Goal: Task Accomplishment & Management: Use online tool/utility

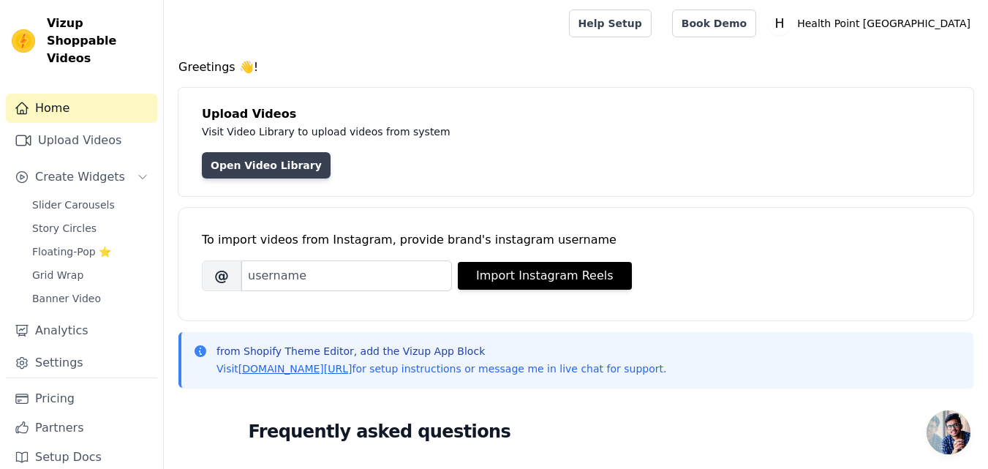
click at [283, 162] on link "Open Video Library" at bounding box center [266, 165] width 129 height 26
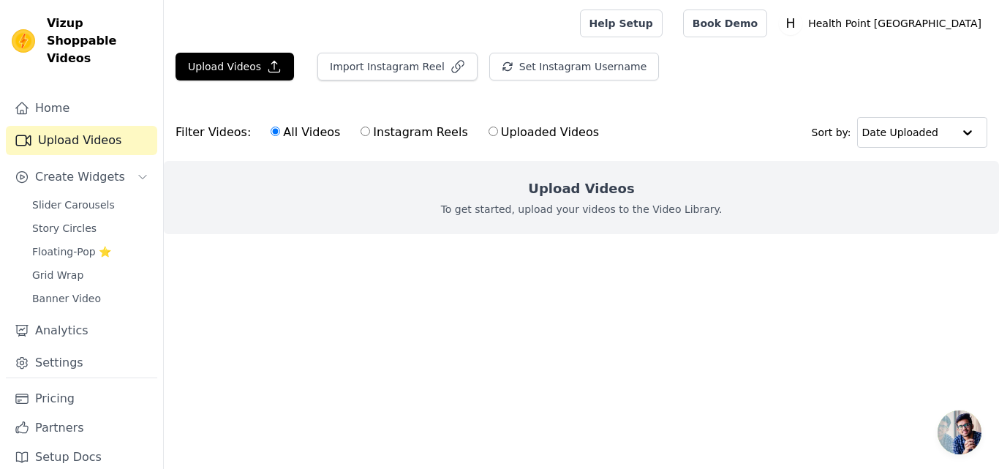
click at [70, 198] on div "Slider Carousels Story Circles Floating-Pop ⭐ Grid Wrap Banner Video" at bounding box center [90, 252] width 134 height 114
click at [77, 198] on span "Slider Carousels" at bounding box center [73, 205] width 83 height 15
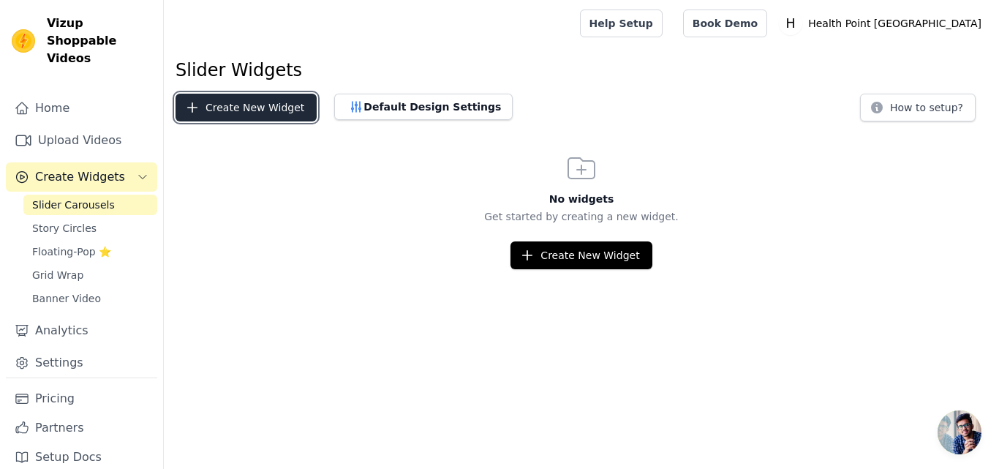
click at [255, 116] on button "Create New Widget" at bounding box center [246, 108] width 141 height 28
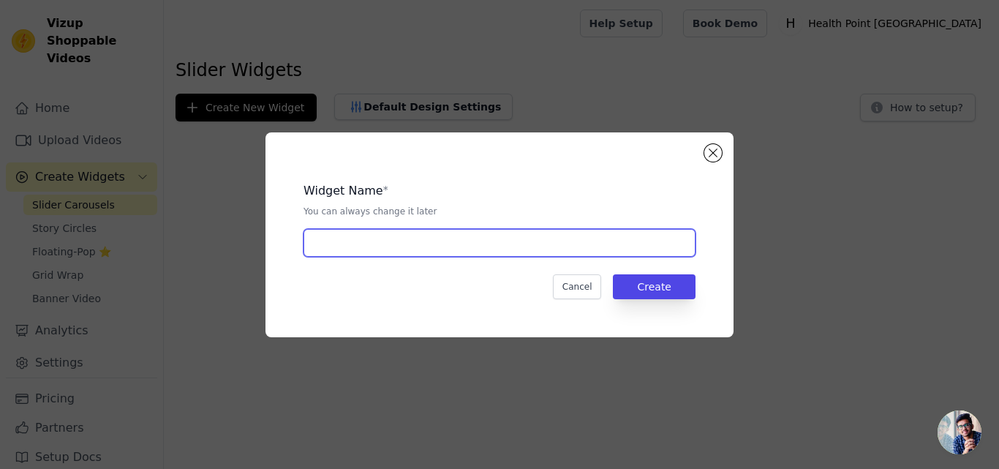
click at [348, 237] on input "text" at bounding box center [500, 243] width 392 height 28
type input "products videos"
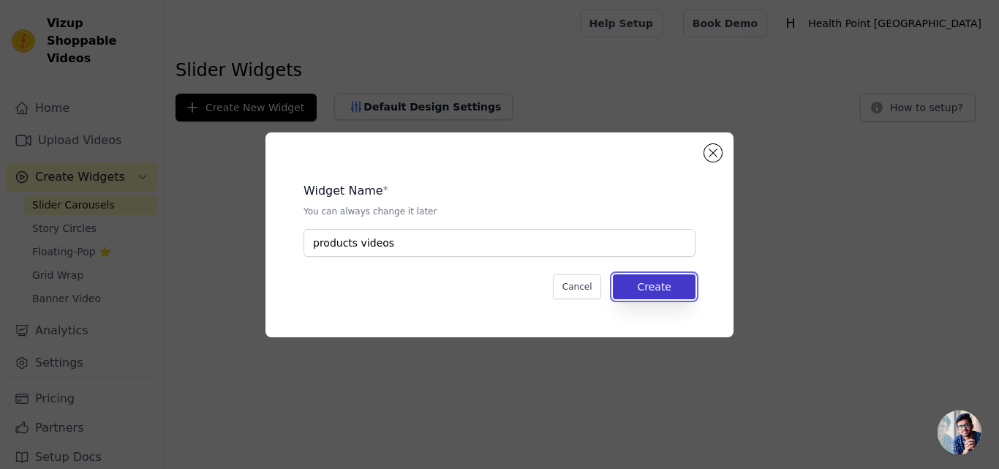
click at [642, 291] on button "Create" at bounding box center [654, 286] width 83 height 25
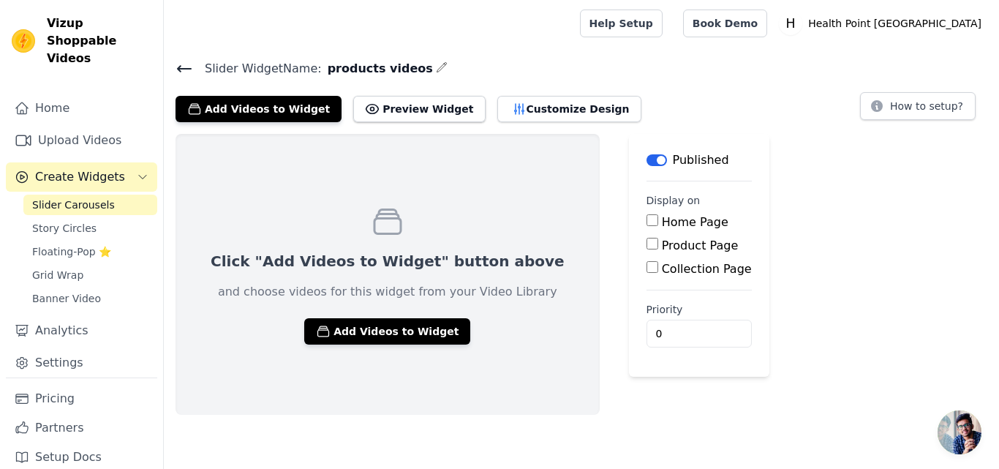
click at [647, 218] on input "Home Page" at bounding box center [653, 220] width 12 height 12
checkbox input "true"
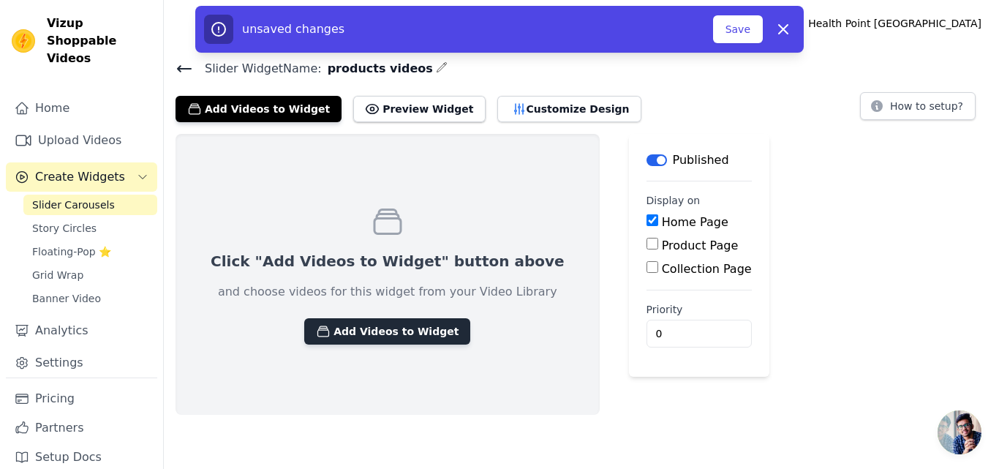
click at [369, 329] on button "Add Videos to Widget" at bounding box center [387, 331] width 166 height 26
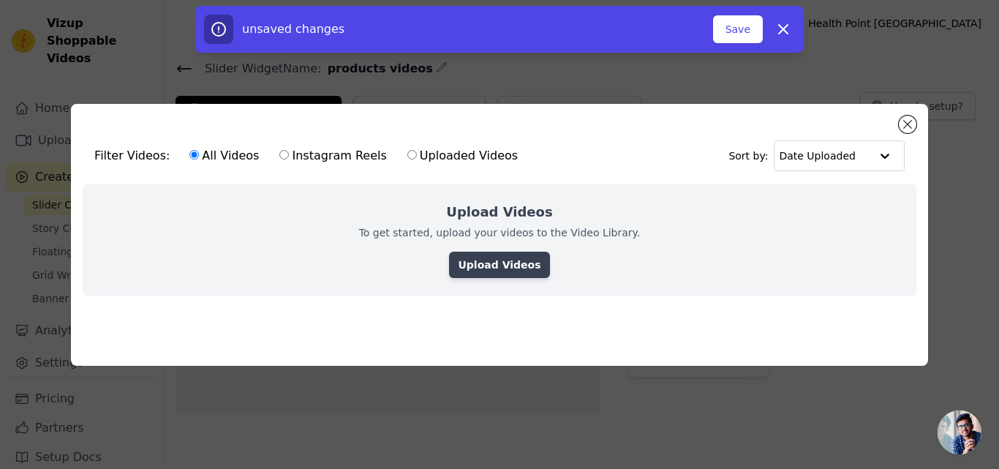
click at [490, 252] on link "Upload Videos" at bounding box center [499, 265] width 100 height 26
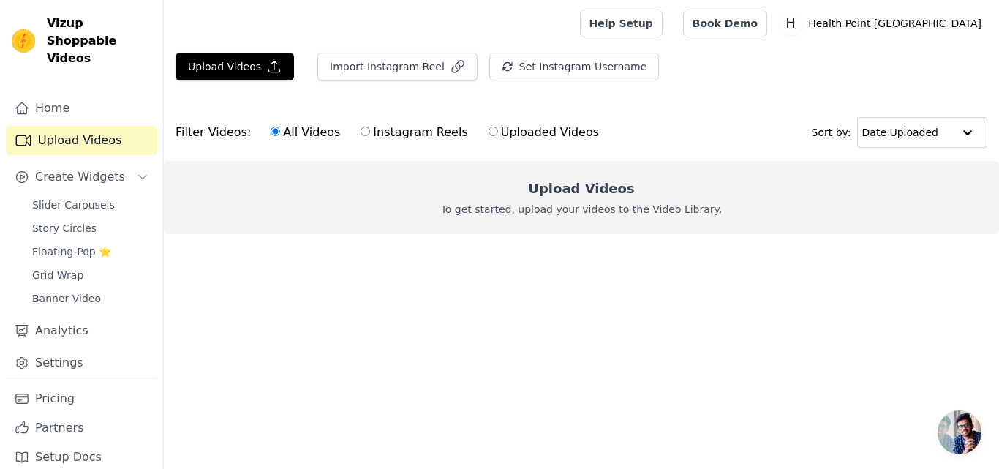
click at [561, 203] on p "To get started, upload your videos to the Video Library." at bounding box center [582, 209] width 282 height 15
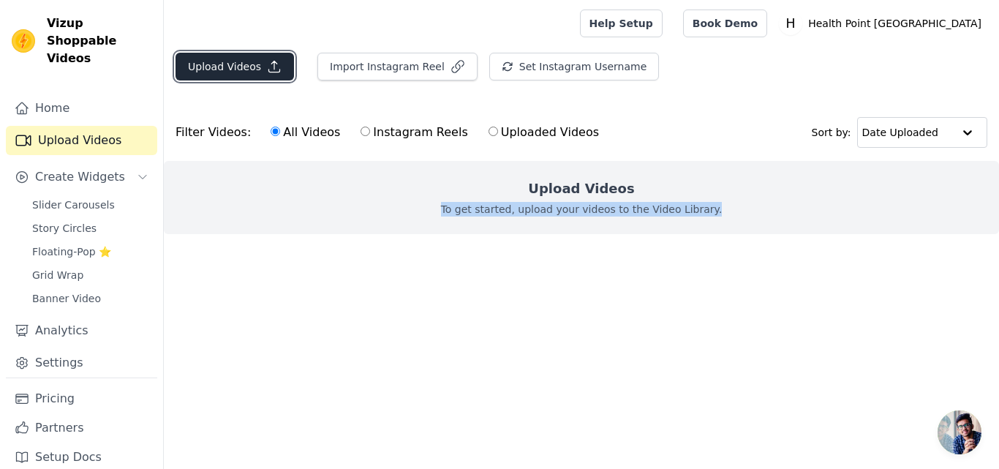
click at [243, 67] on button "Upload Videos" at bounding box center [235, 67] width 119 height 28
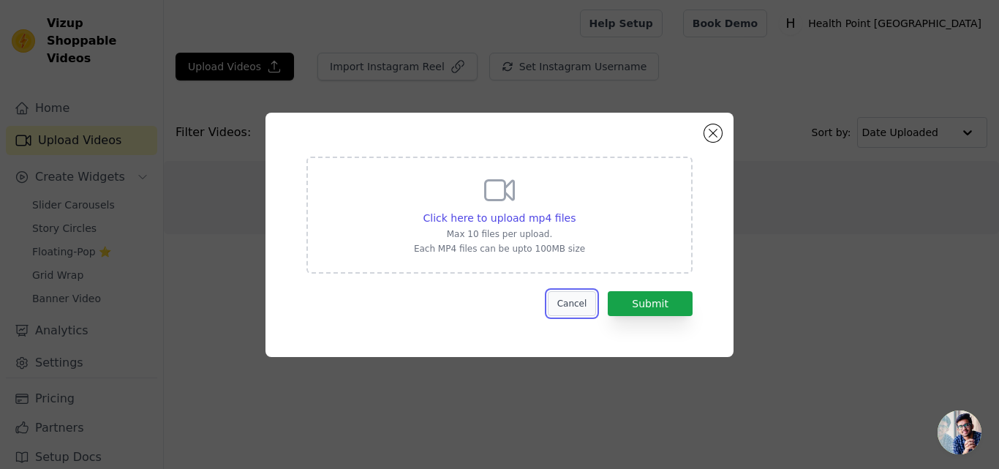
click at [590, 300] on button "Cancel" at bounding box center [572, 303] width 49 height 25
